Goal: Information Seeking & Learning: Learn about a topic

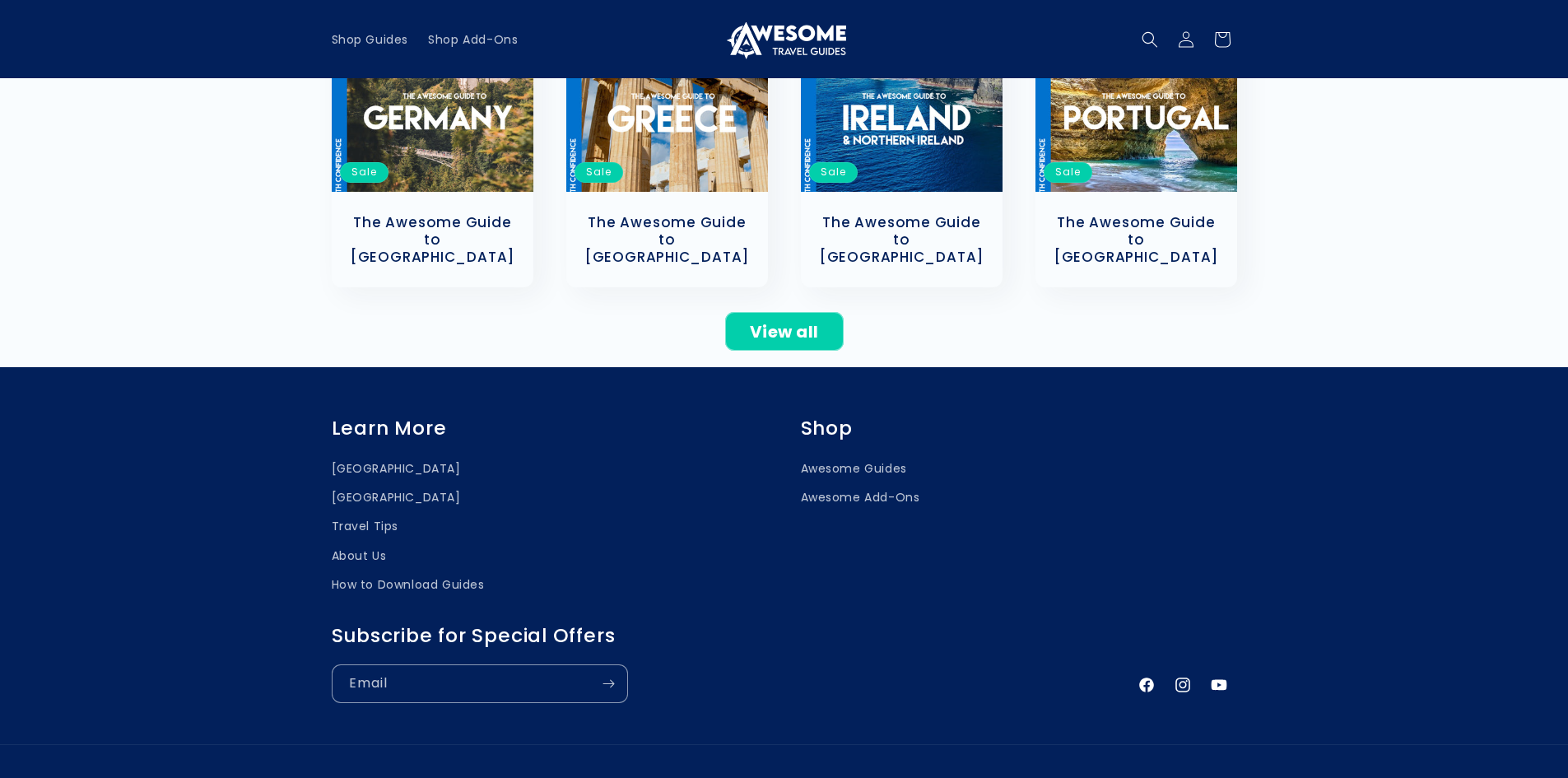
scroll to position [577, 0]
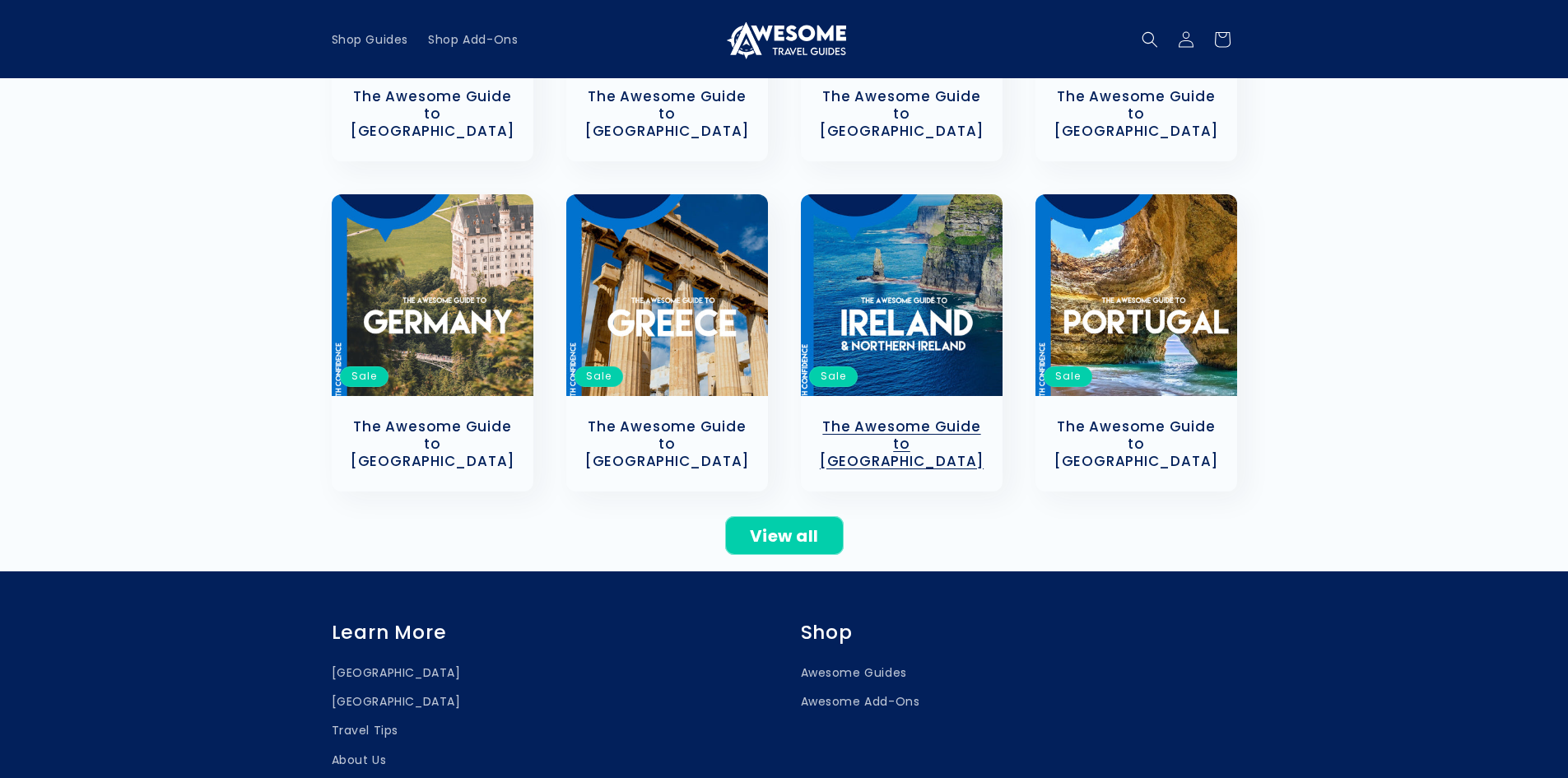
click at [891, 419] on link "The Awesome Guide to [GEOGRAPHIC_DATA]" at bounding box center [901, 444] width 169 height 51
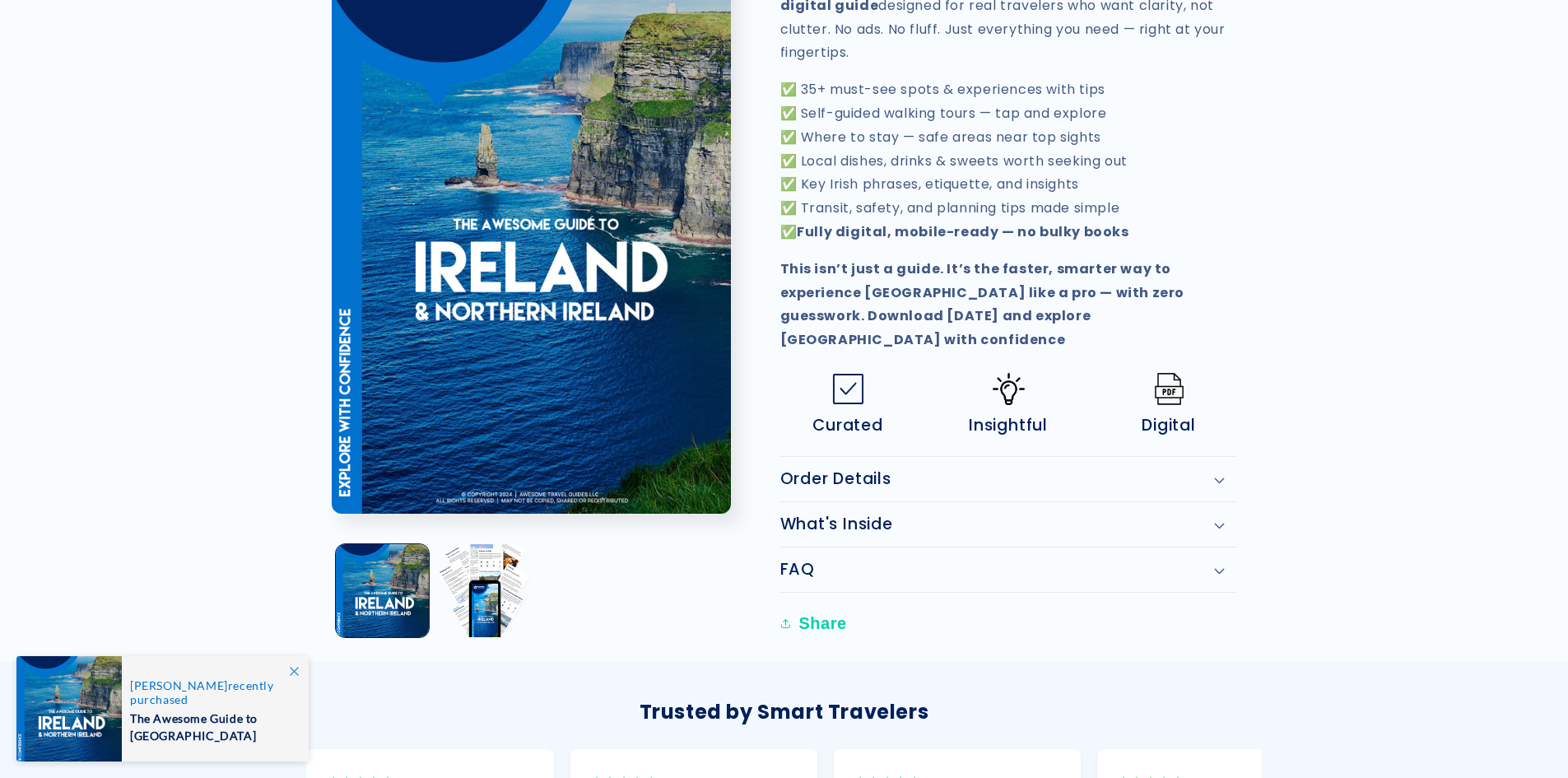
scroll to position [741, 0]
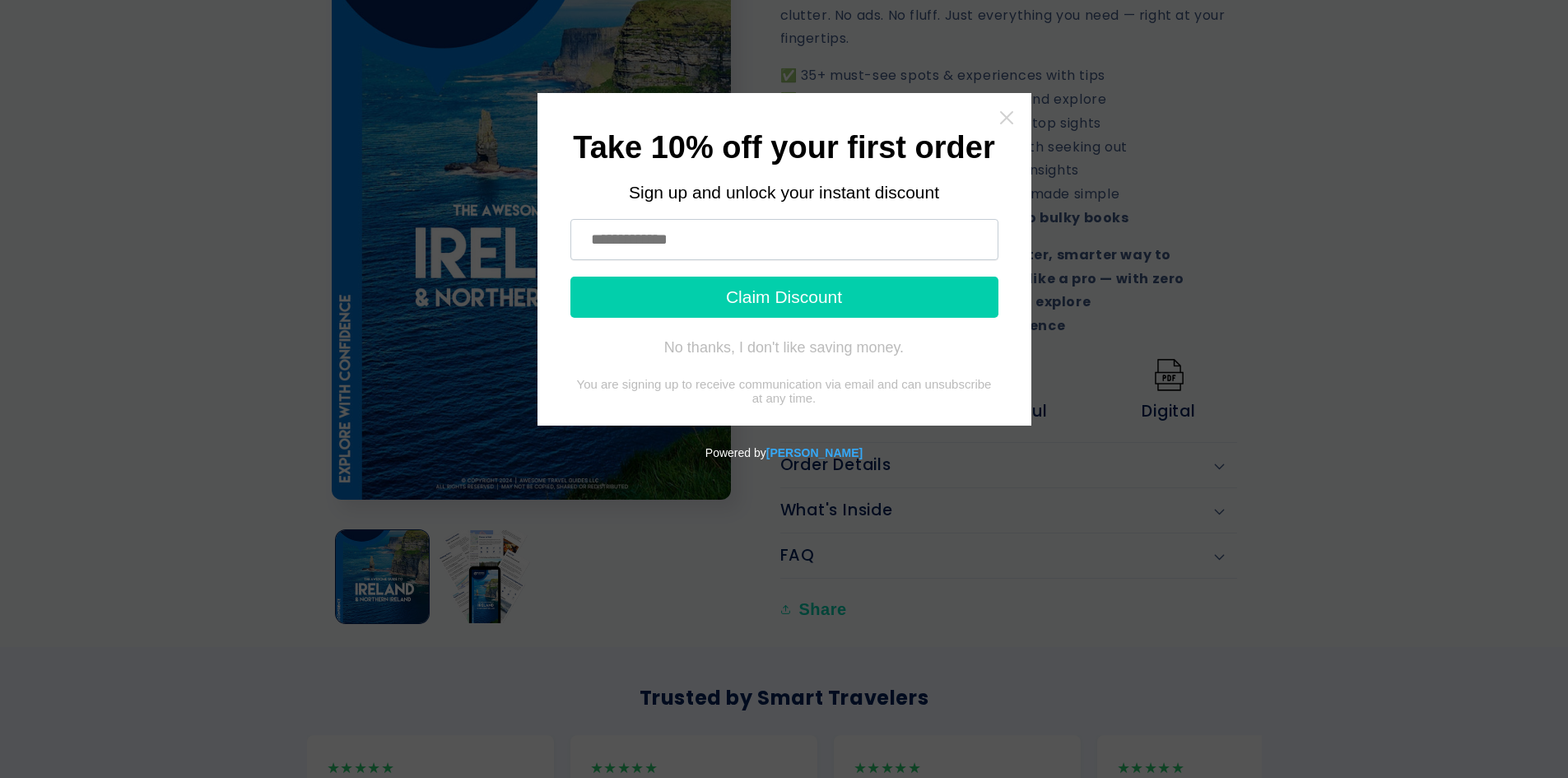
click at [1008, 116] on icon "Close widget" at bounding box center [1006, 117] width 13 height 13
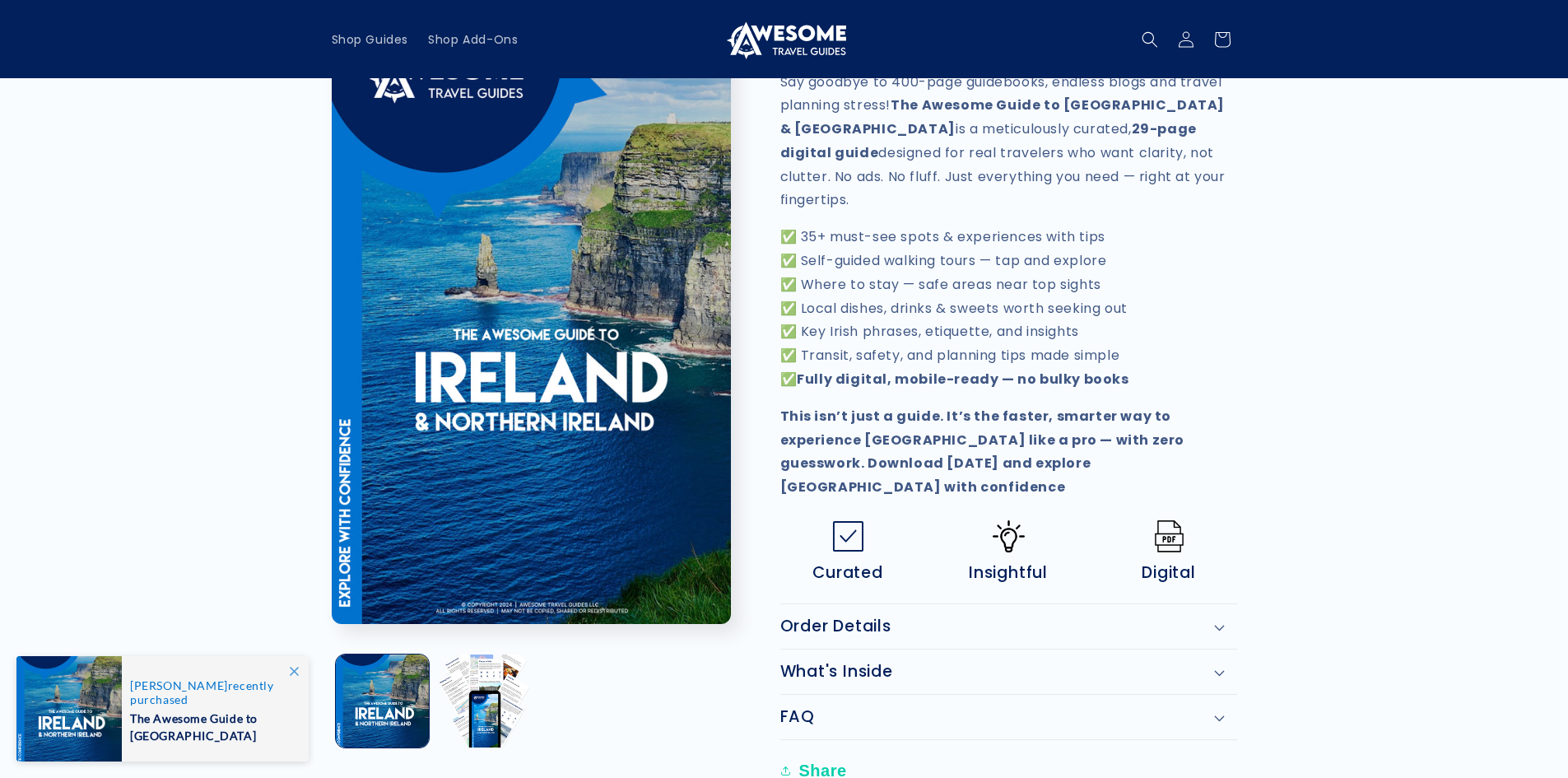
scroll to position [577, 0]
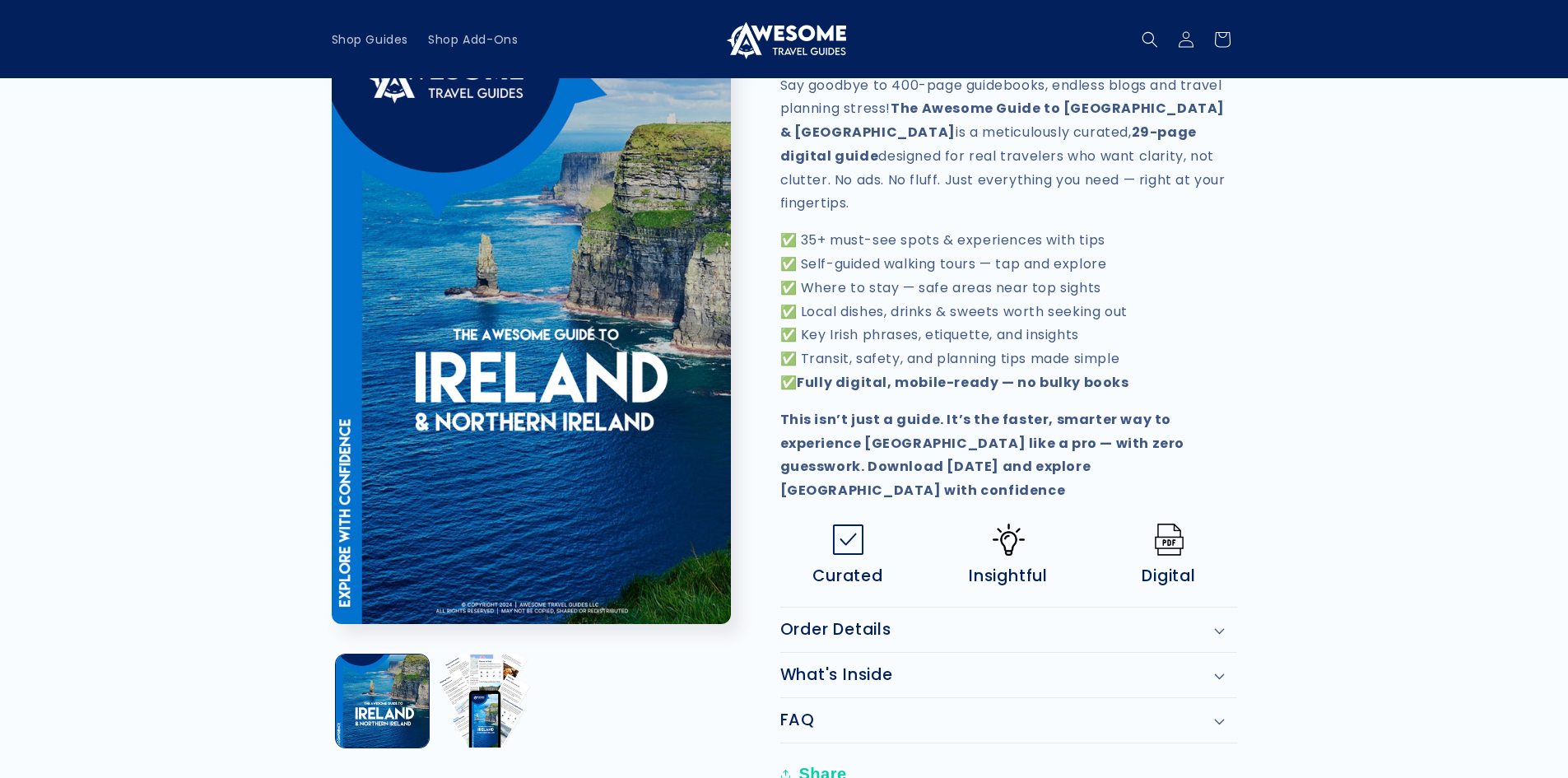
click at [1218, 665] on div "What's Inside" at bounding box center [1008, 675] width 457 height 19
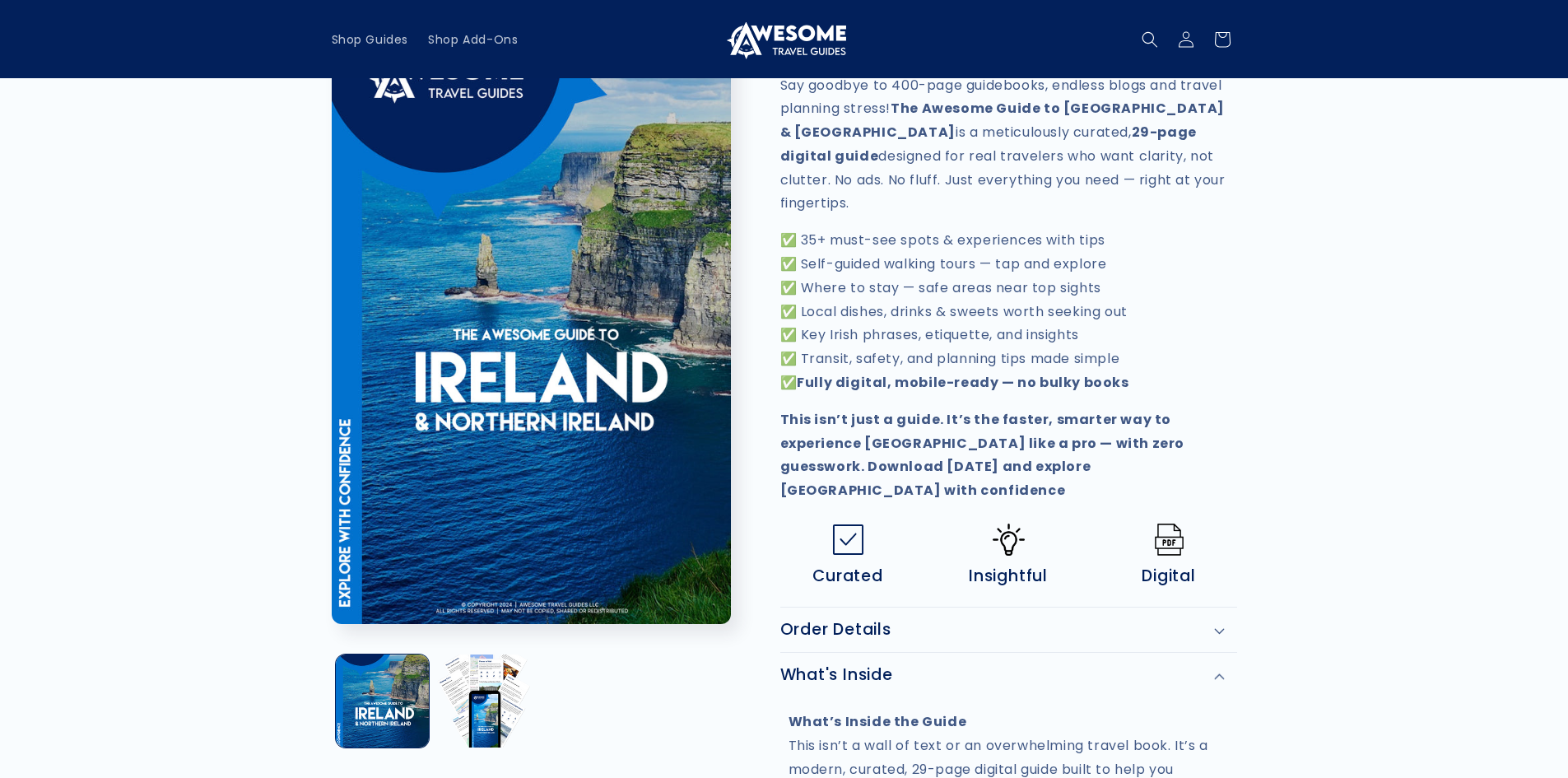
click at [1223, 675] on icon at bounding box center [1219, 676] width 10 height 5
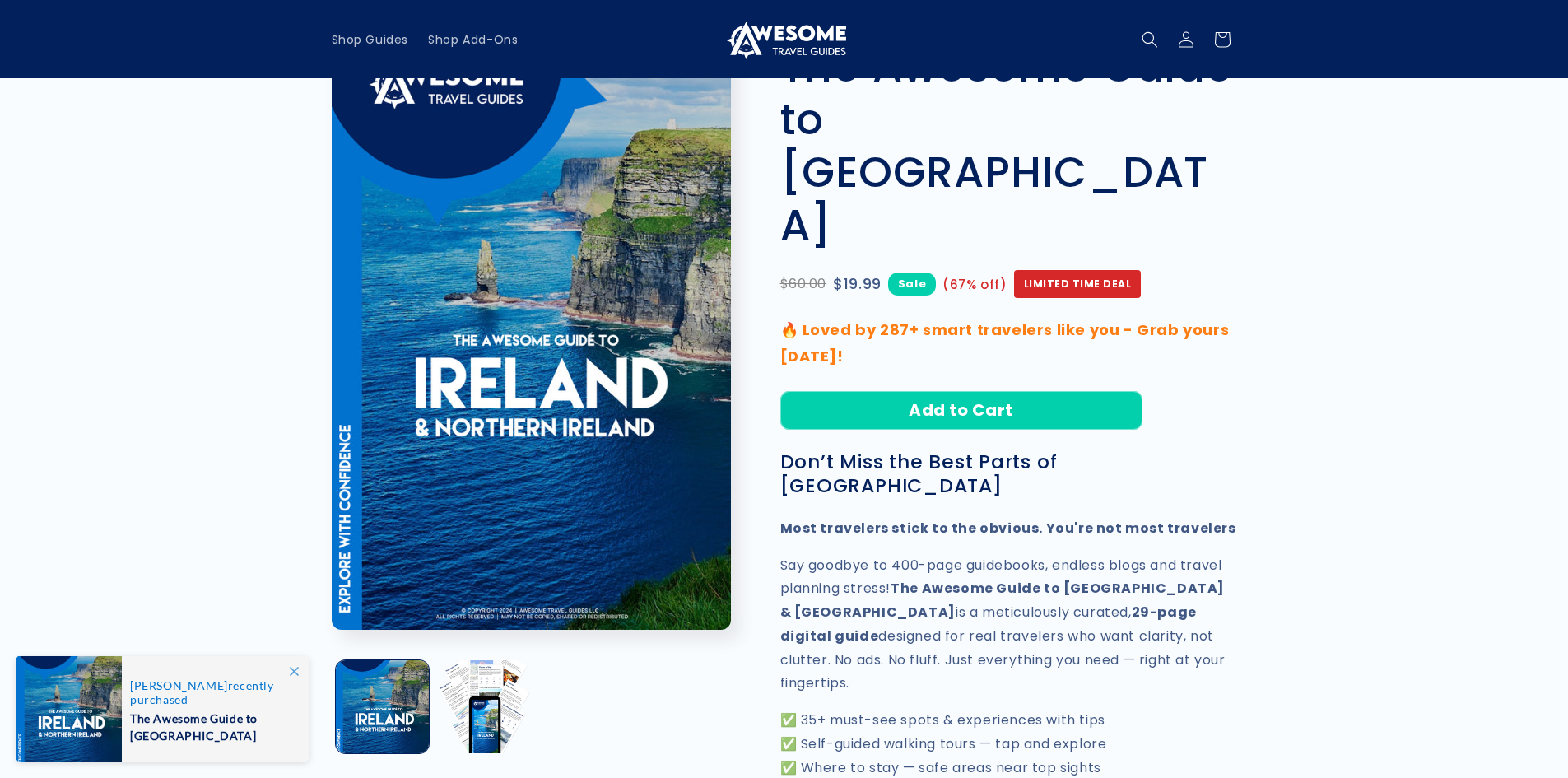
scroll to position [82, 0]
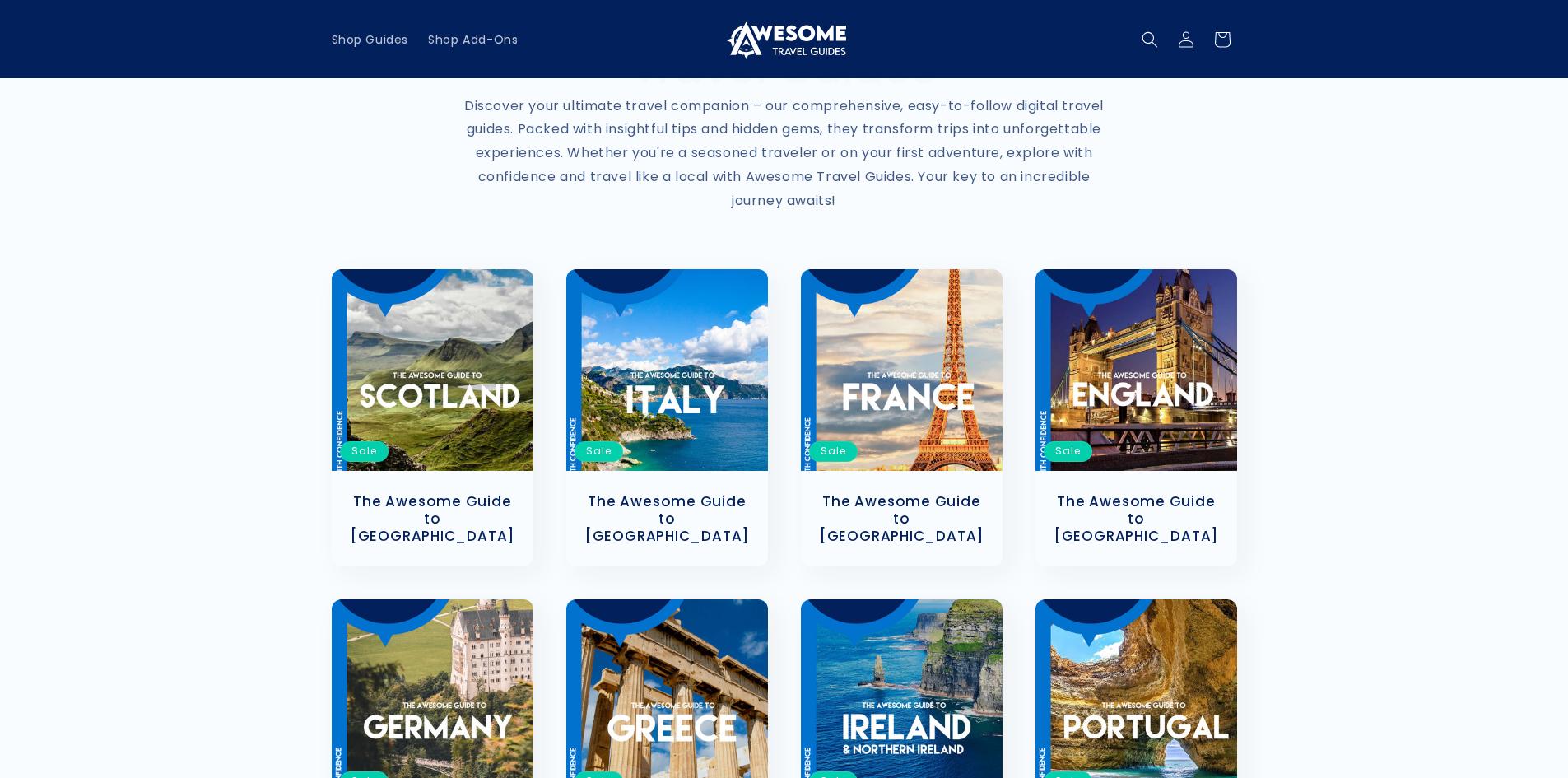
scroll to position [164, 0]
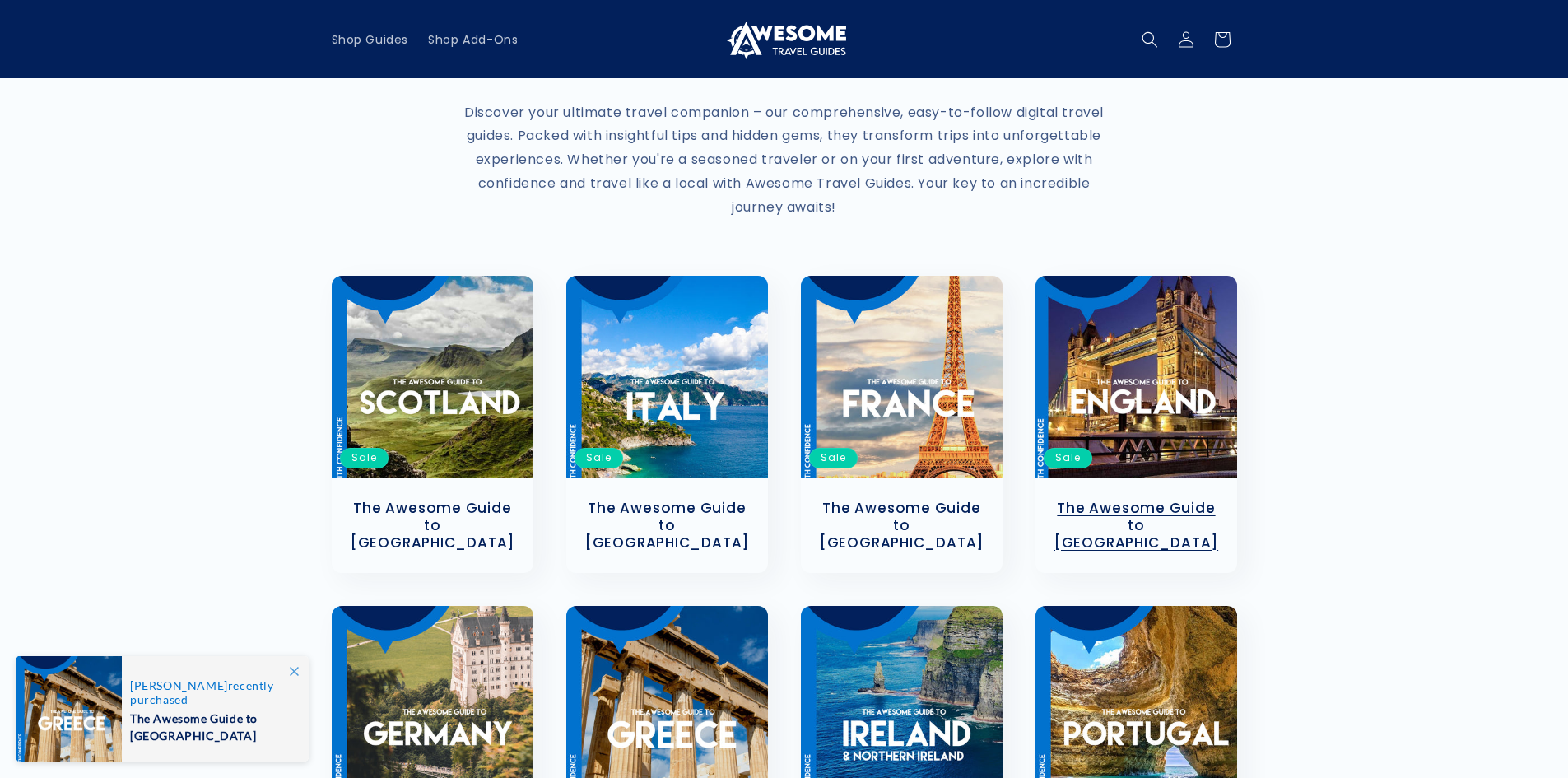
click at [1142, 500] on link "The Awesome Guide to [GEOGRAPHIC_DATA]" at bounding box center [1136, 525] width 169 height 51
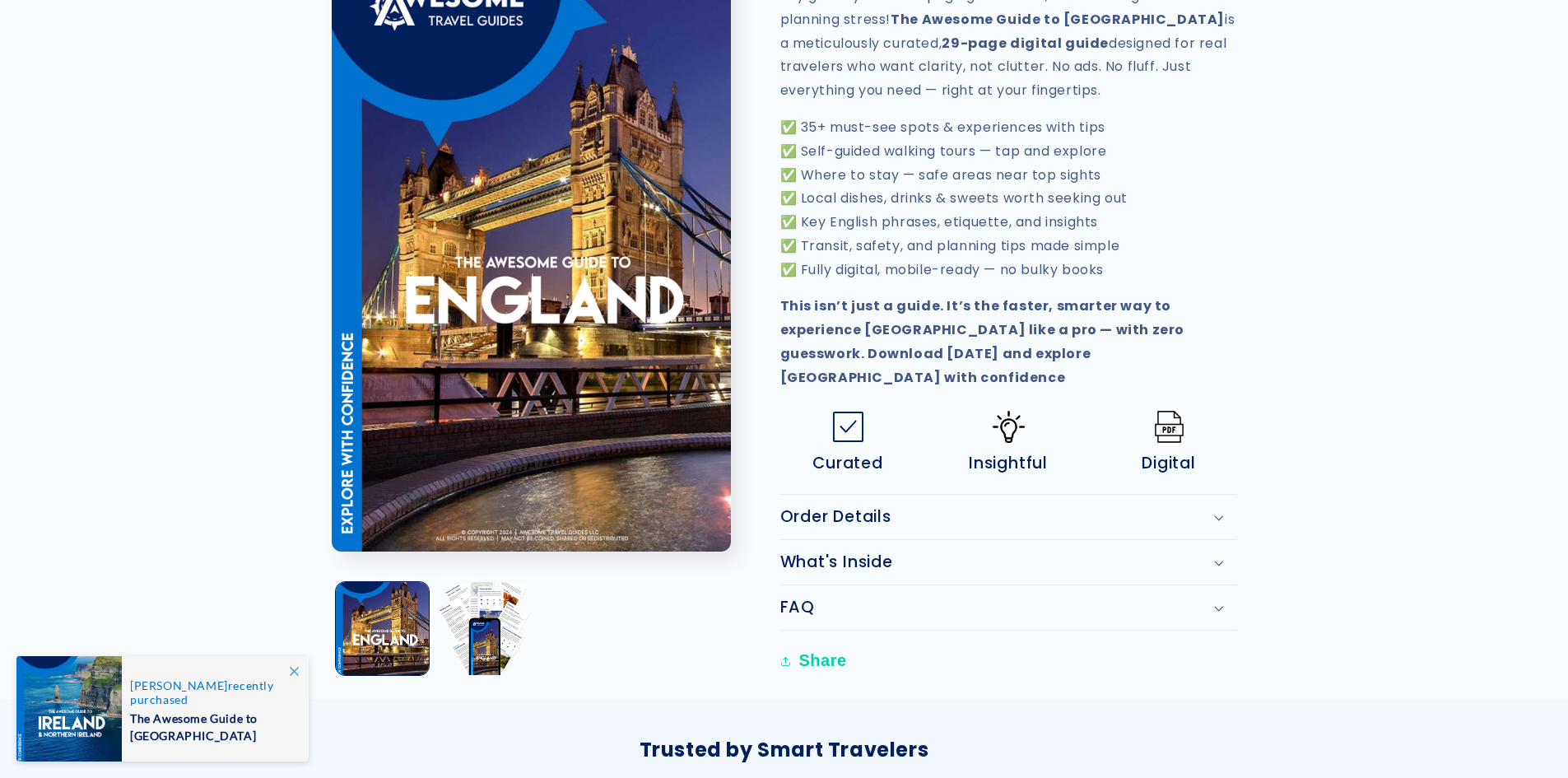
scroll to position [659, 0]
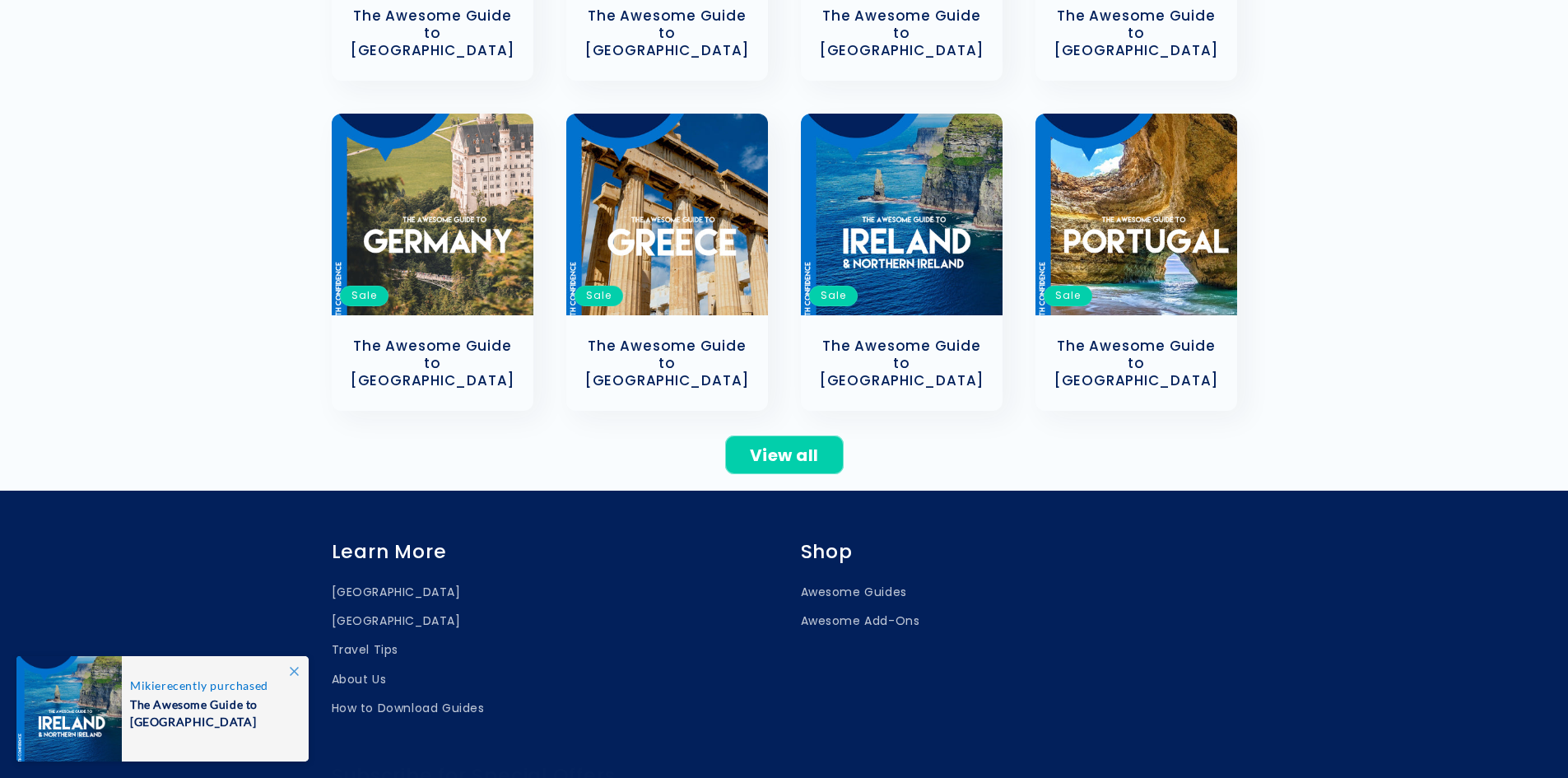
scroll to position [659, 0]
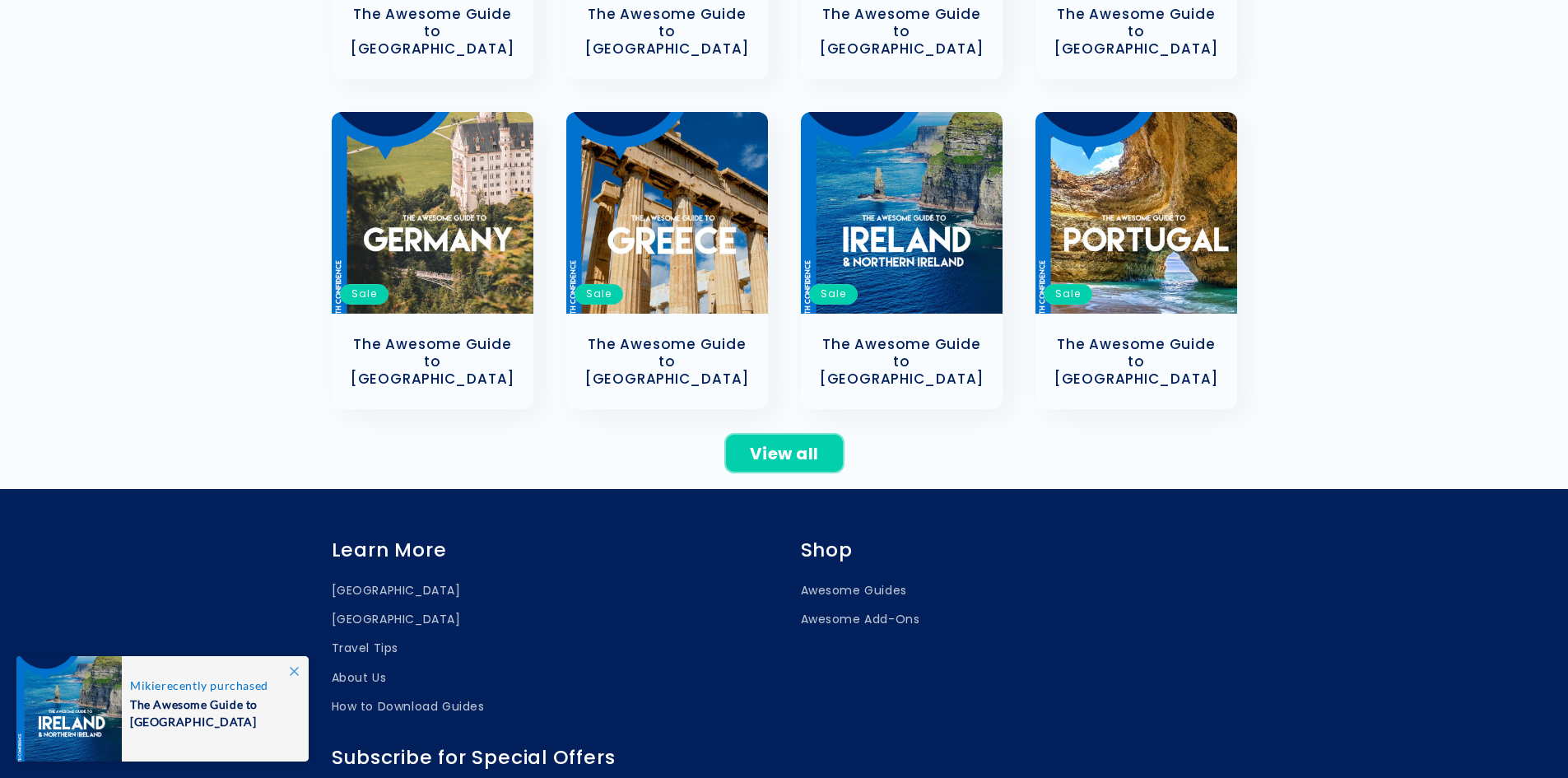
click at [783, 434] on link "View all" at bounding box center [784, 454] width 118 height 39
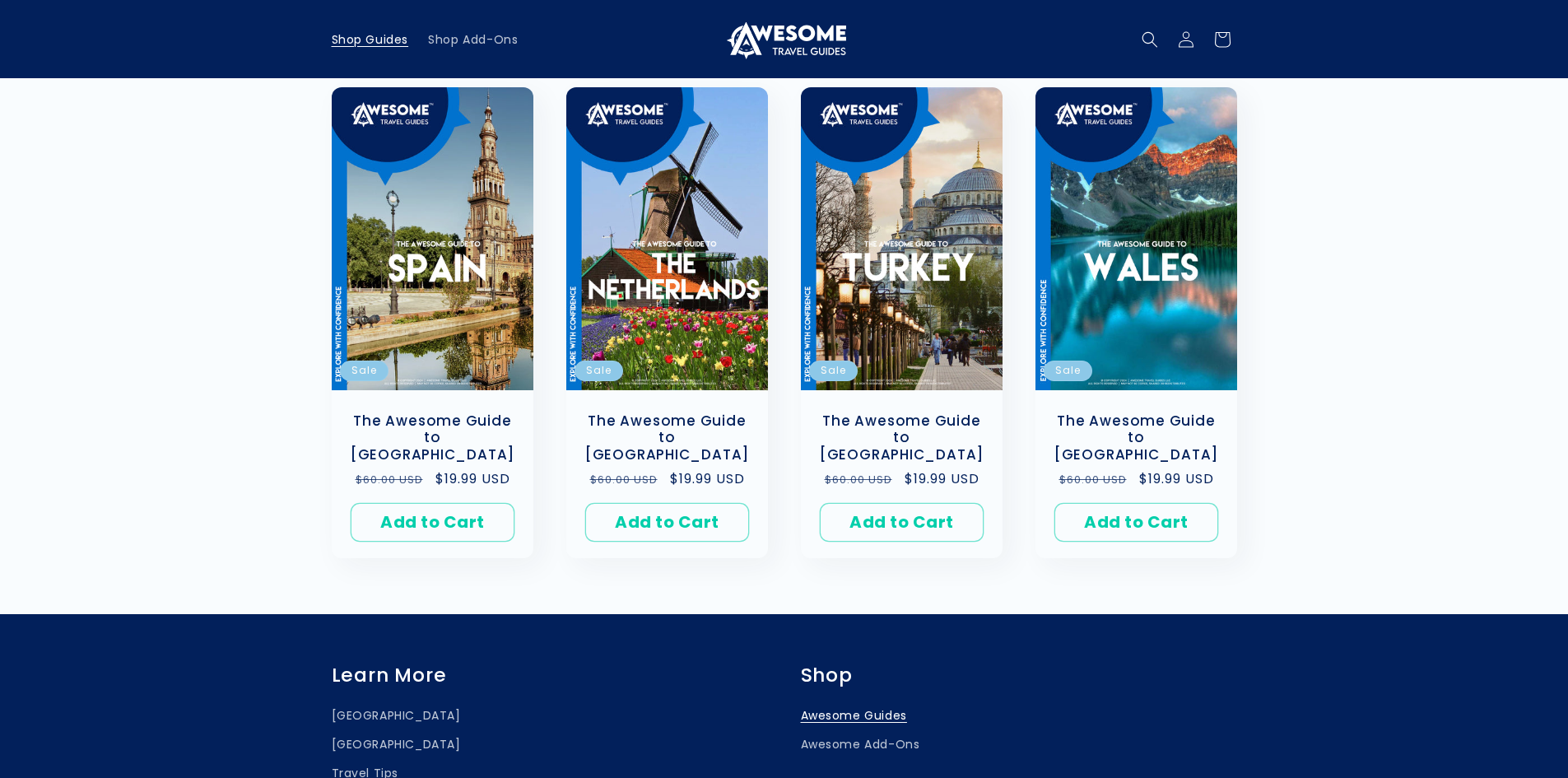
scroll to position [1153, 0]
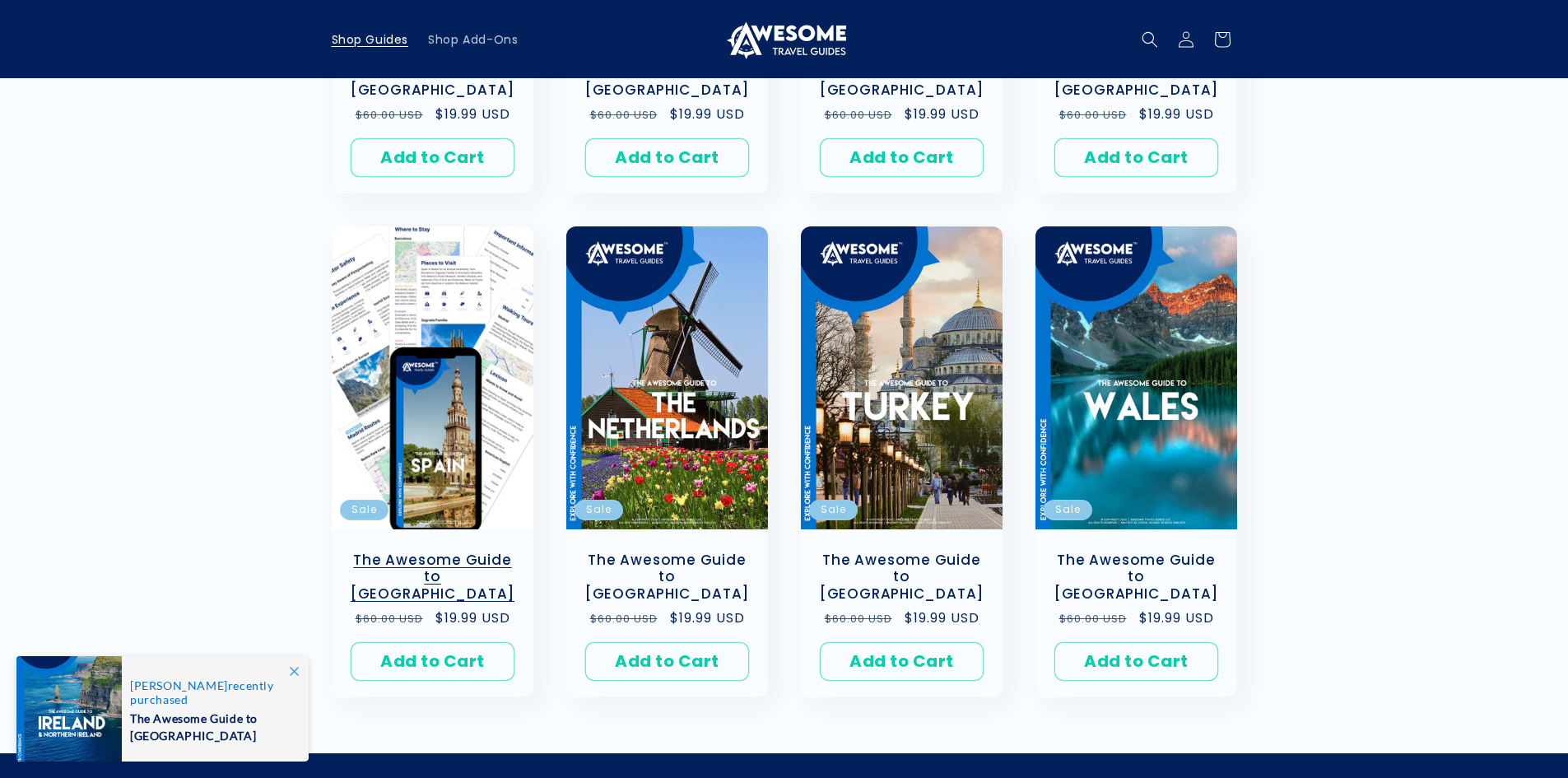
click at [441, 552] on link "The Awesome Guide to [GEOGRAPHIC_DATA]" at bounding box center [432, 577] width 169 height 51
